Goal: Check status: Check status

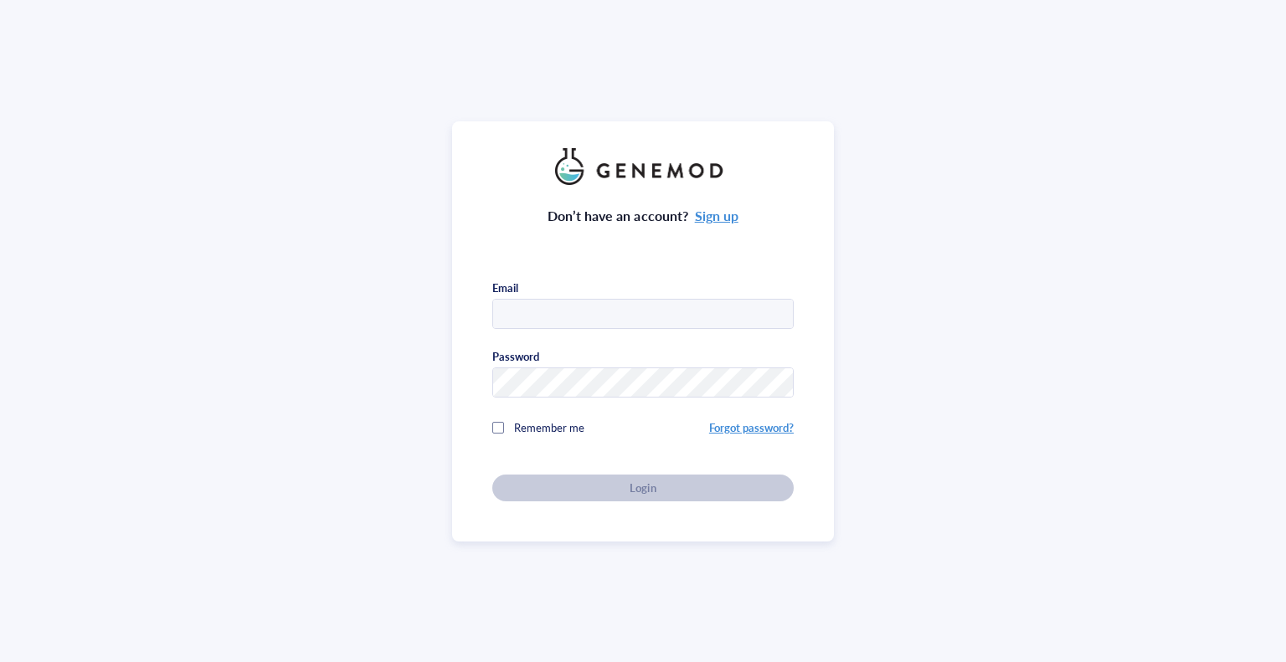
click at [550, 317] on input "text" at bounding box center [643, 315] width 300 height 30
type input "[PERSON_NAME][EMAIL_ADDRESS][DOMAIN_NAME]"
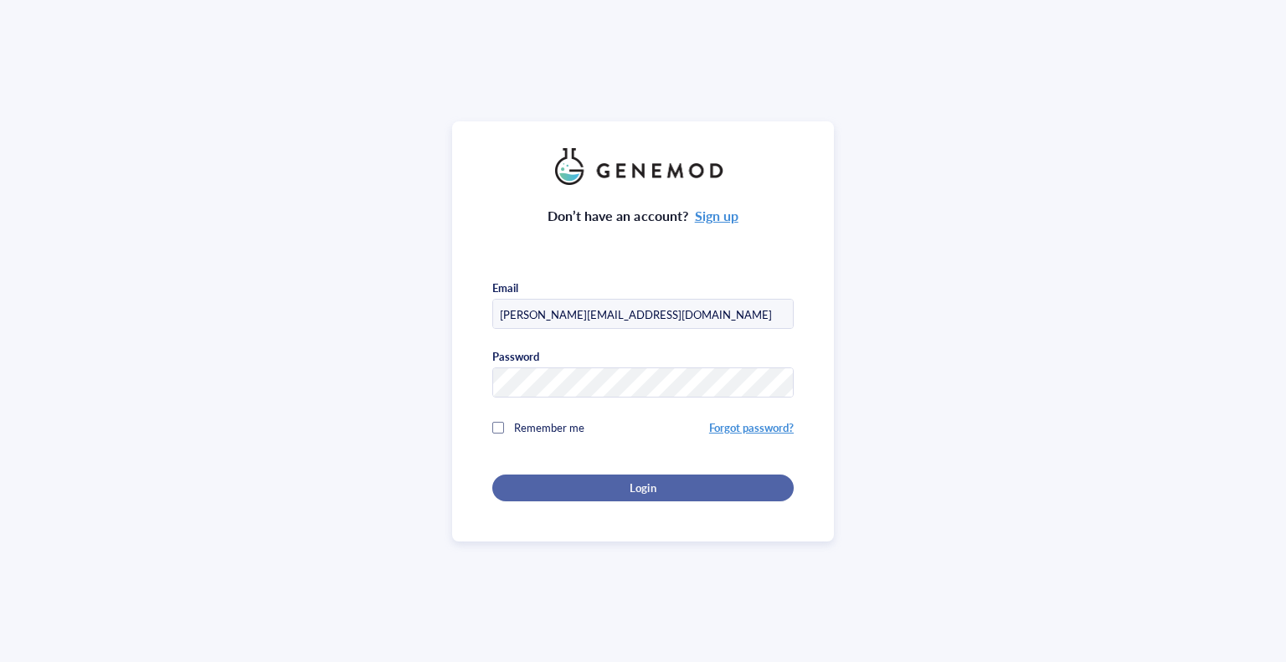
click at [666, 490] on div "Login" at bounding box center [643, 488] width 248 height 15
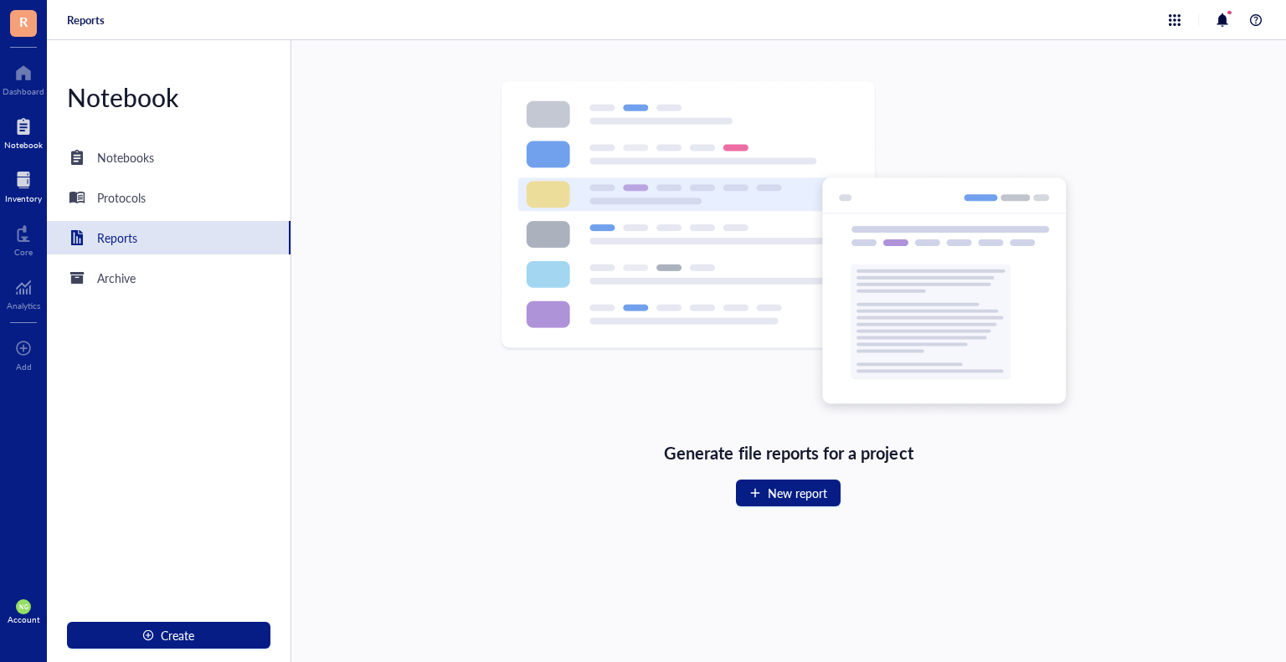
click at [23, 183] on div at bounding box center [23, 180] width 37 height 27
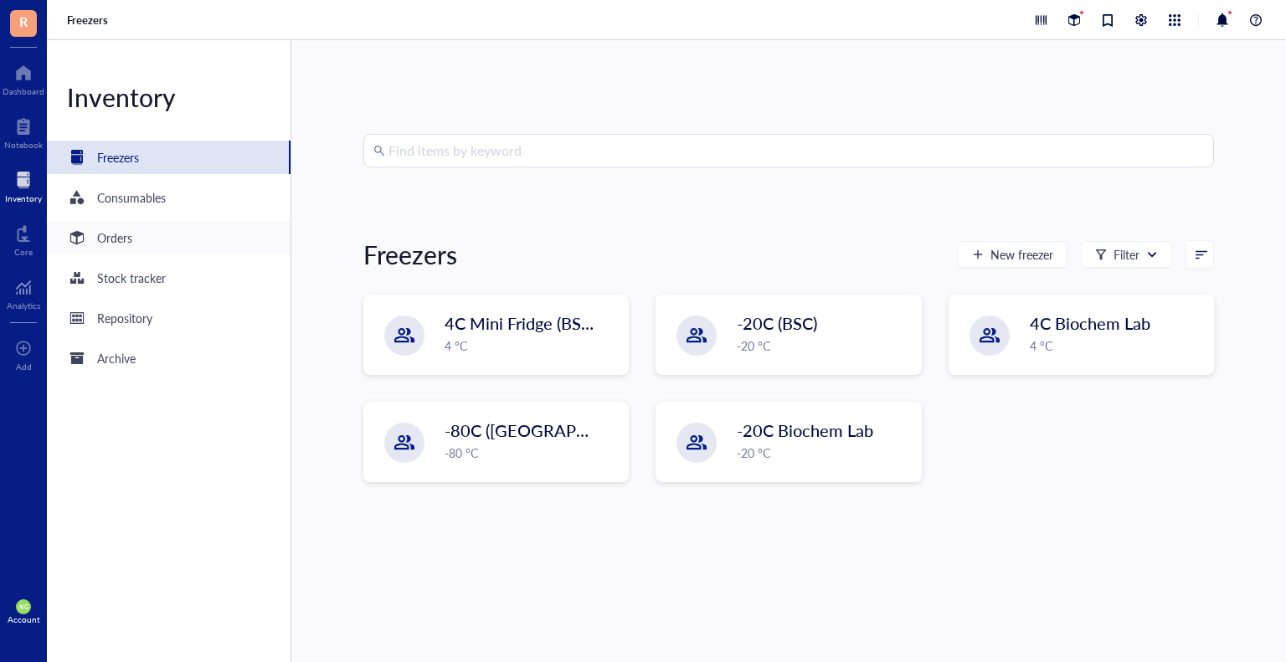
click at [124, 239] on div "Orders" at bounding box center [114, 238] width 35 height 18
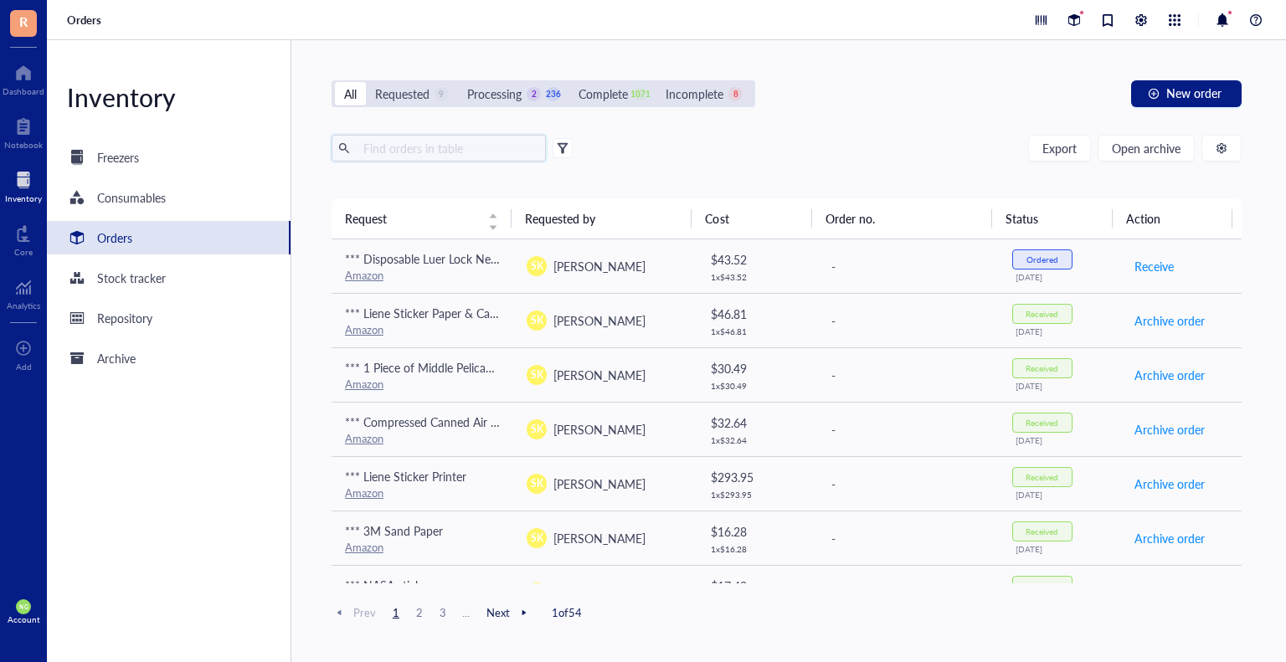
click at [405, 146] on input "text" at bounding box center [448, 148] width 183 height 25
click at [419, 85] on div "Requested" at bounding box center [402, 94] width 54 height 18
click at [366, 82] on input "Requested 9" at bounding box center [366, 82] width 0 height 0
